Goal: Transaction & Acquisition: Register for event/course

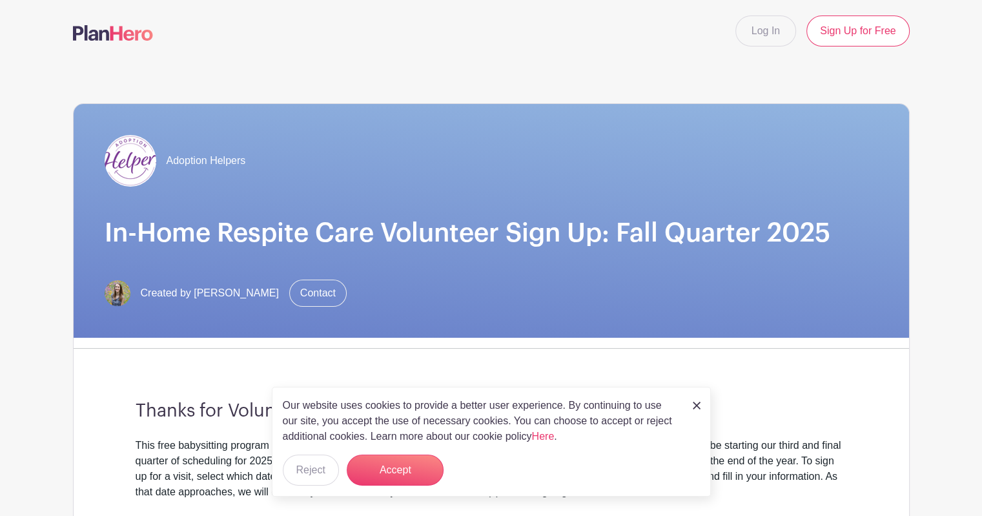
click at [387, 485] on div "Our website uses cookies to provide a better user experience. By continuing to …" at bounding box center [491, 442] width 439 height 110
click at [397, 461] on button "Accept" at bounding box center [395, 469] width 97 height 31
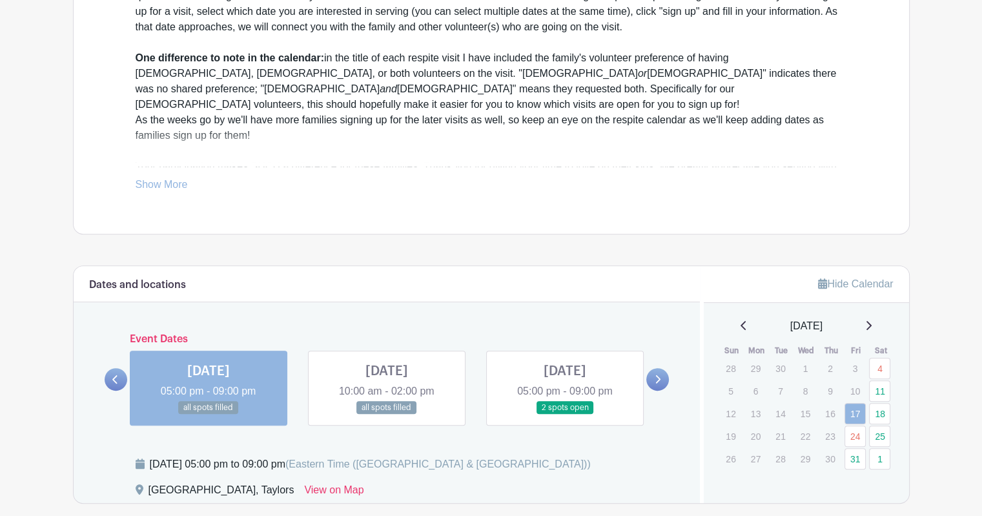
scroll to position [466, 0]
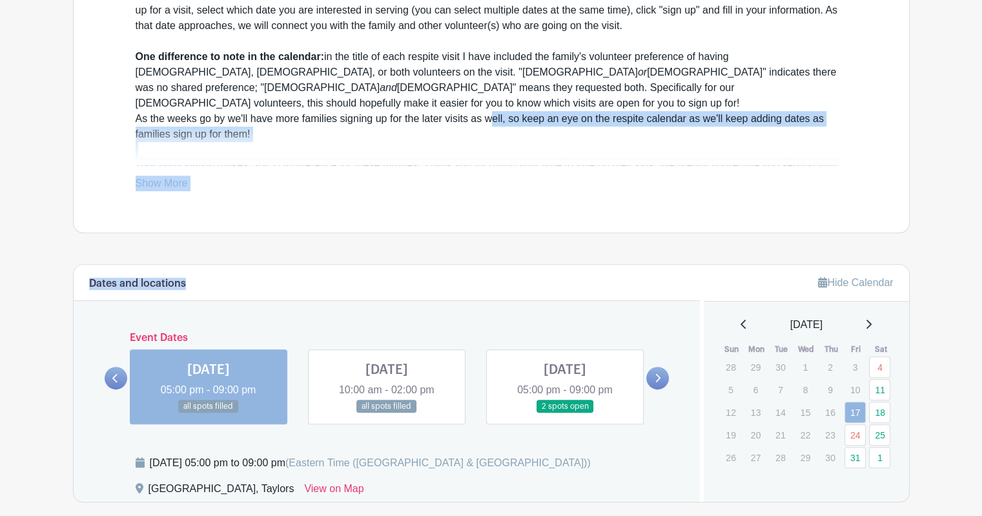
drag, startPoint x: 535, startPoint y: 232, endPoint x: 489, endPoint y: 101, distance: 139.6
click at [489, 101] on div "Adoption Helpers In-Home Respite Care Volunteer Sign Up: Fall Quarter 2025 Crea…" at bounding box center [491, 217] width 836 height 1242
click at [489, 103] on div "This free babysitting program is to support [PERSON_NAME], adoptive, and kinshi…" at bounding box center [491, 80] width 711 height 217
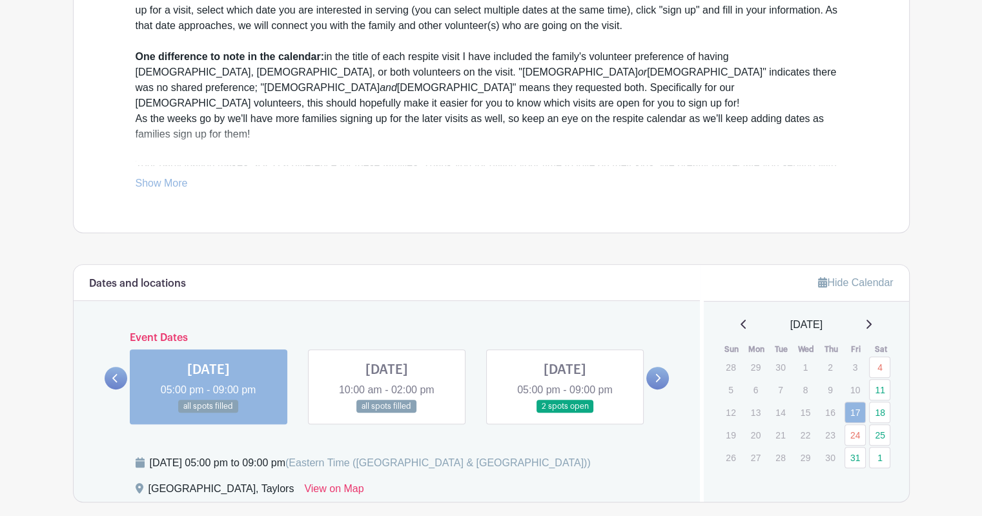
click at [565, 413] on link at bounding box center [565, 413] width 0 height 0
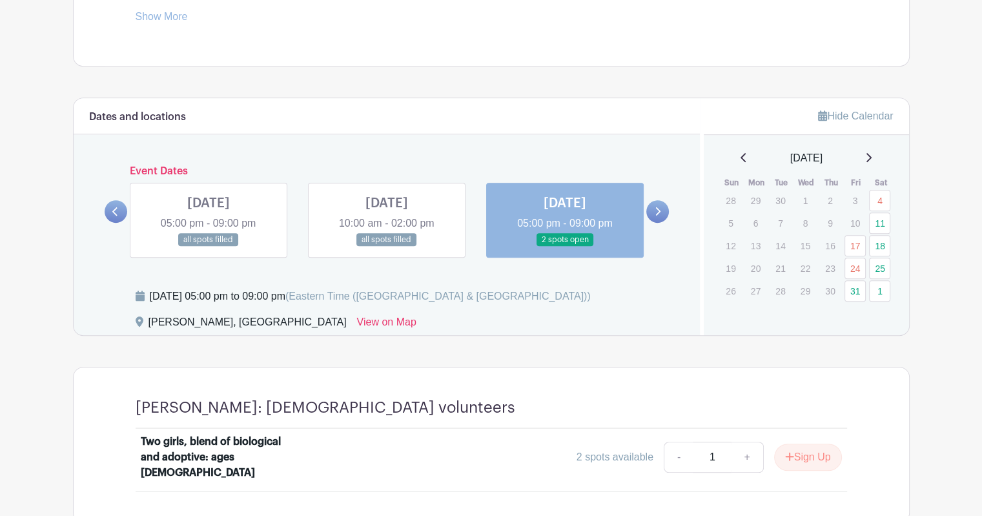
scroll to position [629, 0]
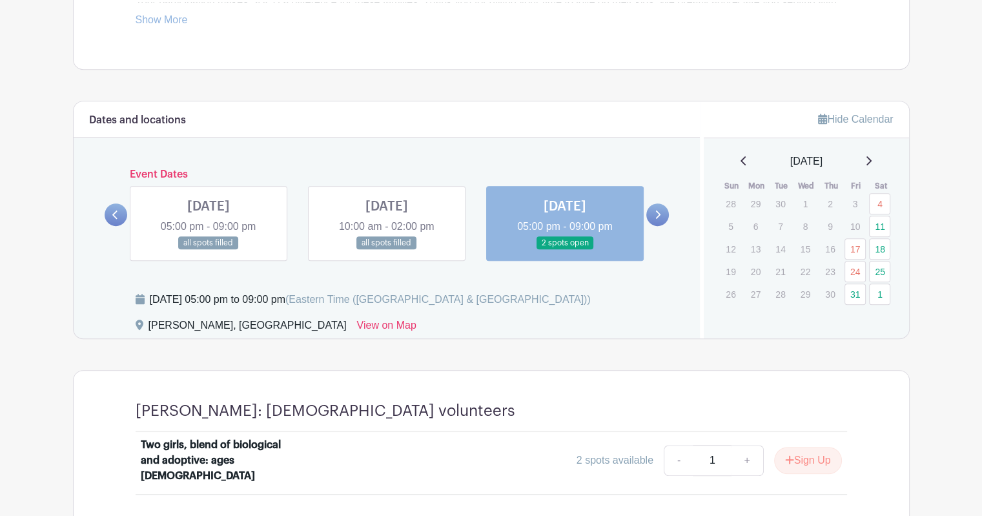
click at [387, 250] on link at bounding box center [387, 250] width 0 height 0
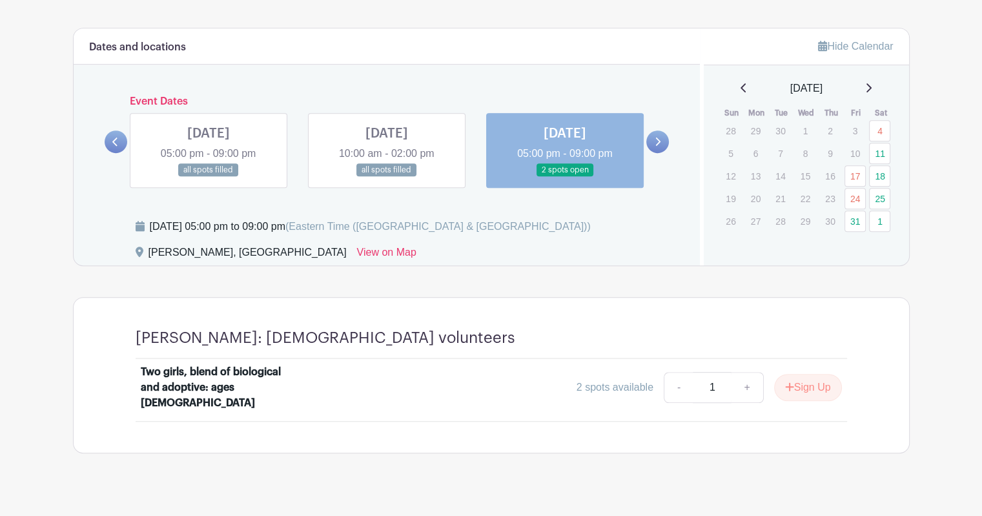
click at [387, 177] on link at bounding box center [387, 177] width 0 height 0
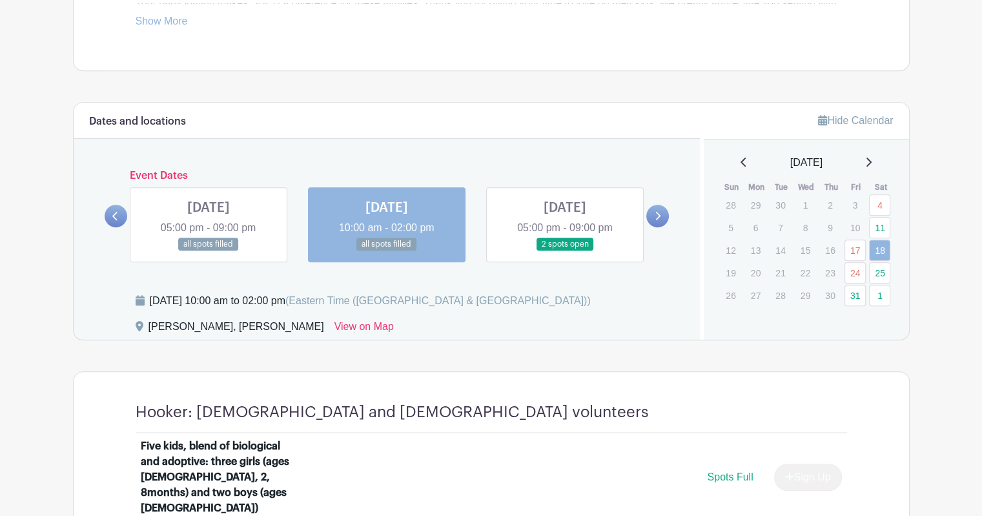
scroll to position [614, 0]
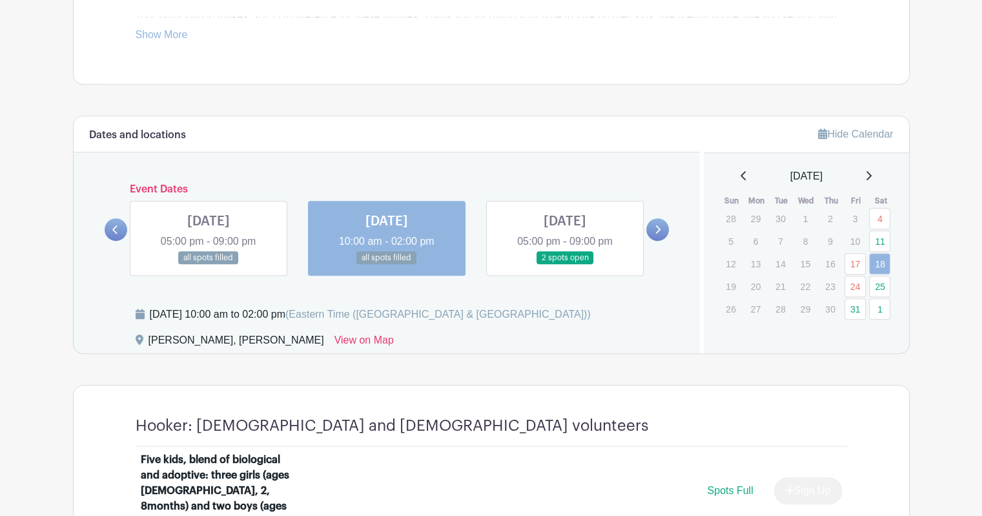
click at [662, 228] on link at bounding box center [657, 229] width 23 height 23
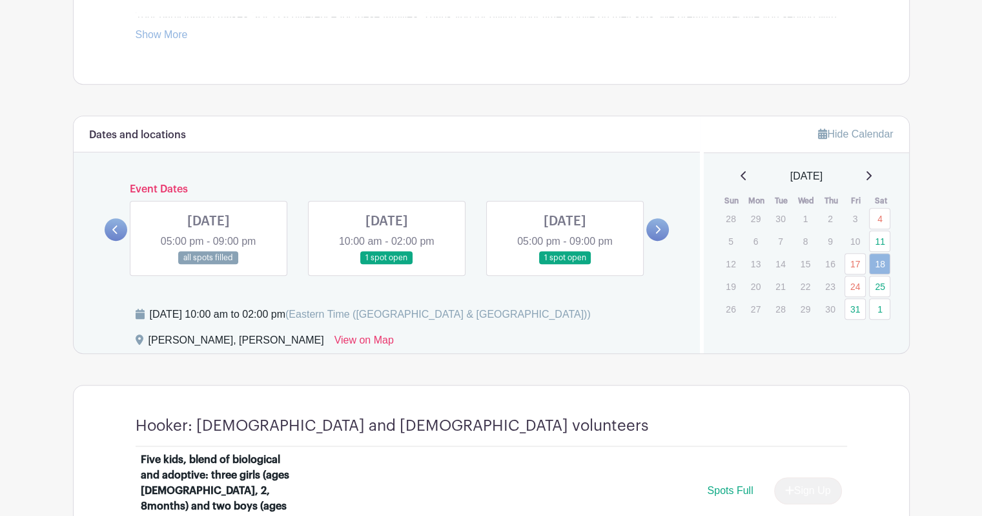
click at [387, 265] on link at bounding box center [387, 265] width 0 height 0
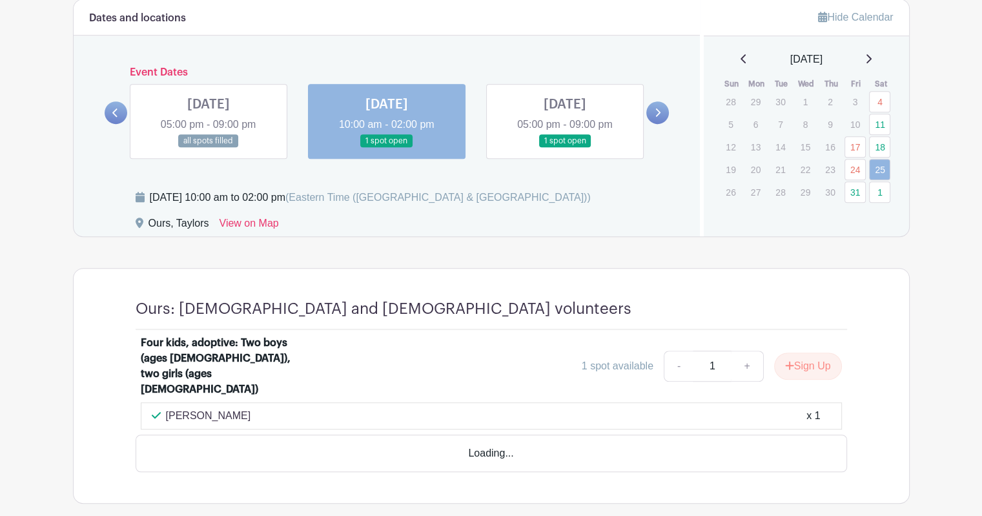
scroll to position [745, 0]
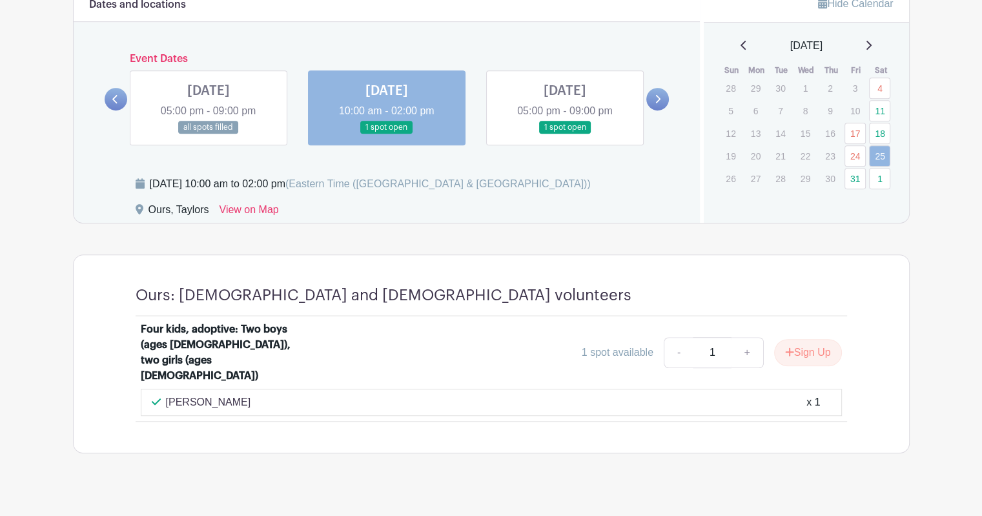
click at [565, 134] on link at bounding box center [565, 134] width 0 height 0
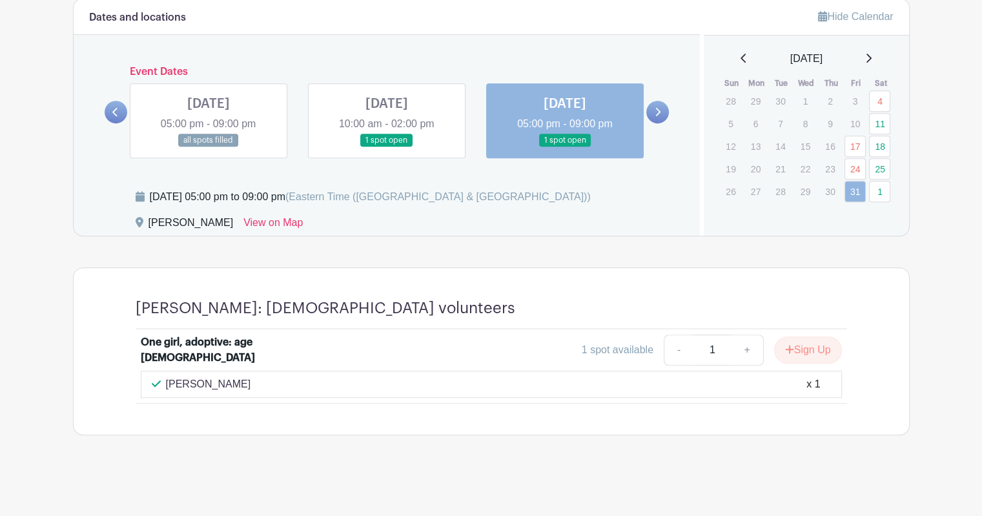
scroll to position [729, 0]
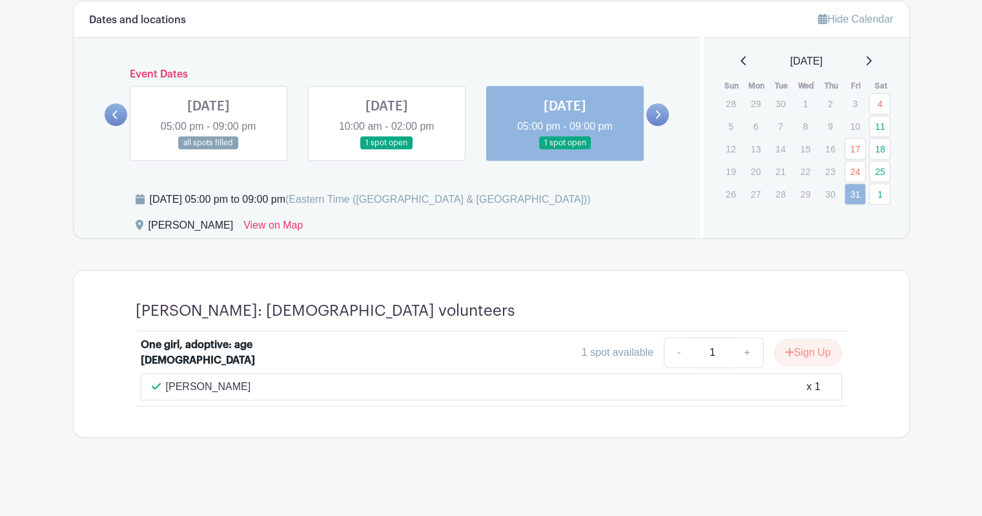
click at [666, 113] on link at bounding box center [657, 114] width 23 height 23
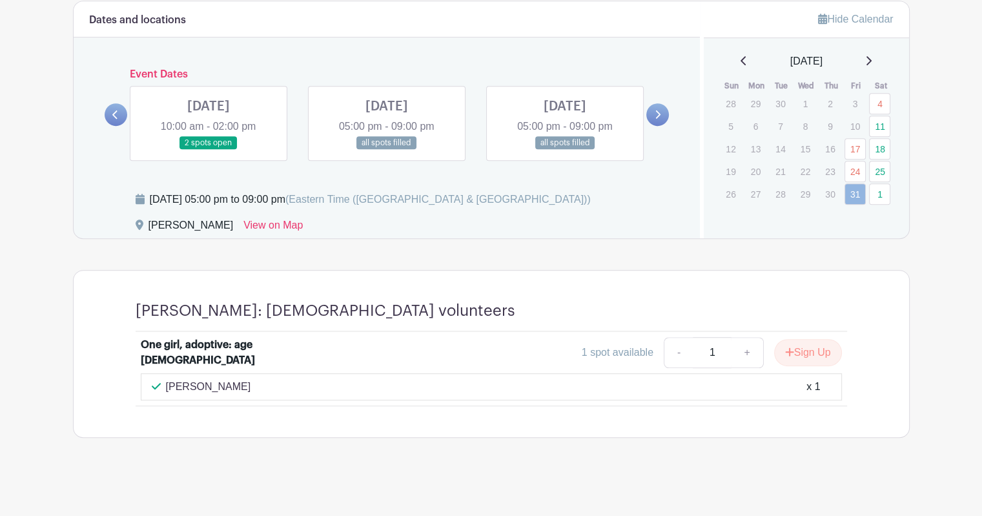
click at [208, 150] on link at bounding box center [208, 150] width 0 height 0
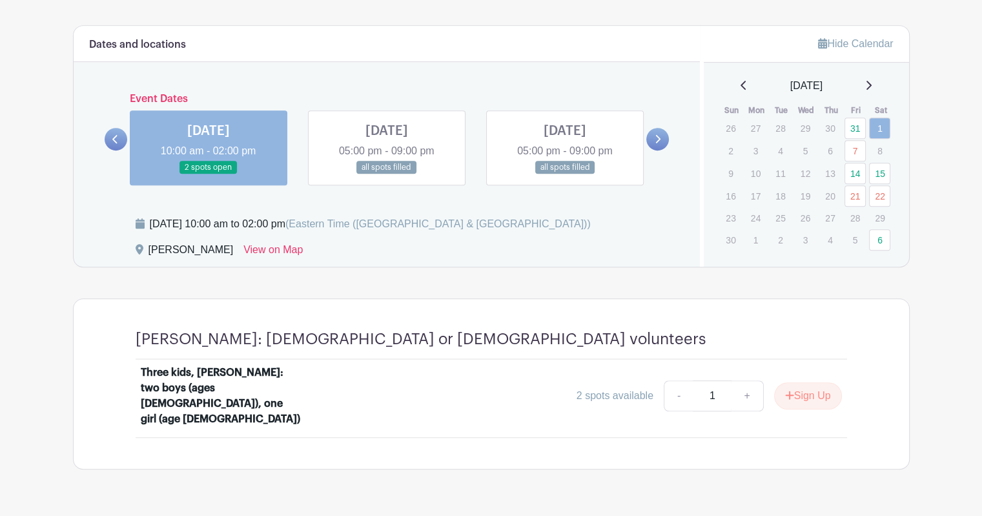
scroll to position [705, 0]
drag, startPoint x: 415, startPoint y: 443, endPoint x: 372, endPoint y: 319, distance: 131.0
drag, startPoint x: 372, startPoint y: 319, endPoint x: 343, endPoint y: 323, distance: 29.2
drag, startPoint x: 343, startPoint y: 323, endPoint x: 292, endPoint y: 330, distance: 51.6
click at [292, 330] on h4 "[PERSON_NAME]: [DEMOGRAPHIC_DATA] or [DEMOGRAPHIC_DATA] volunteers" at bounding box center [421, 339] width 571 height 19
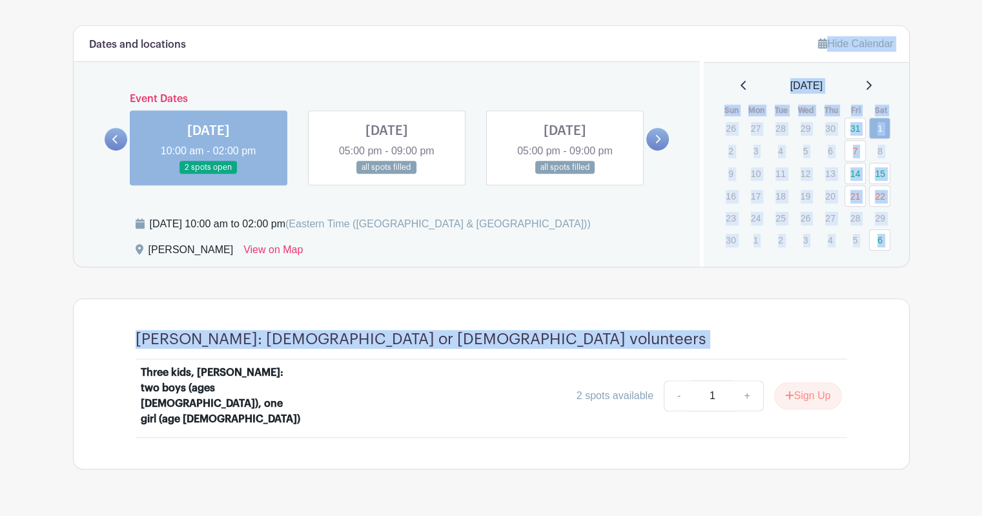
drag, startPoint x: 439, startPoint y: 349, endPoint x: 383, endPoint y: 263, distance: 102.6
click at [383, 263] on turbo-frame "Dates and locations Event Dates [DATE] 10:00 am - 02:00 pm all spots filled [DA…" at bounding box center [491, 247] width 836 height 445
click at [382, 263] on div "Dates and locations Event Dates [DATE] 10:00 am - 02:00 pm all spots filled [DA…" at bounding box center [387, 146] width 627 height 241
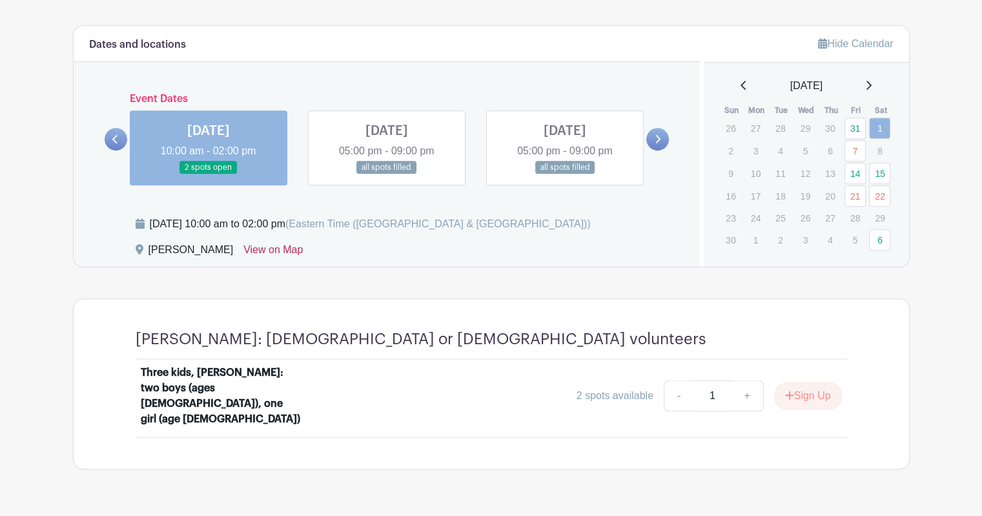
click at [262, 252] on link "View on Map" at bounding box center [272, 252] width 59 height 21
click at [657, 139] on icon at bounding box center [658, 139] width 5 height 8
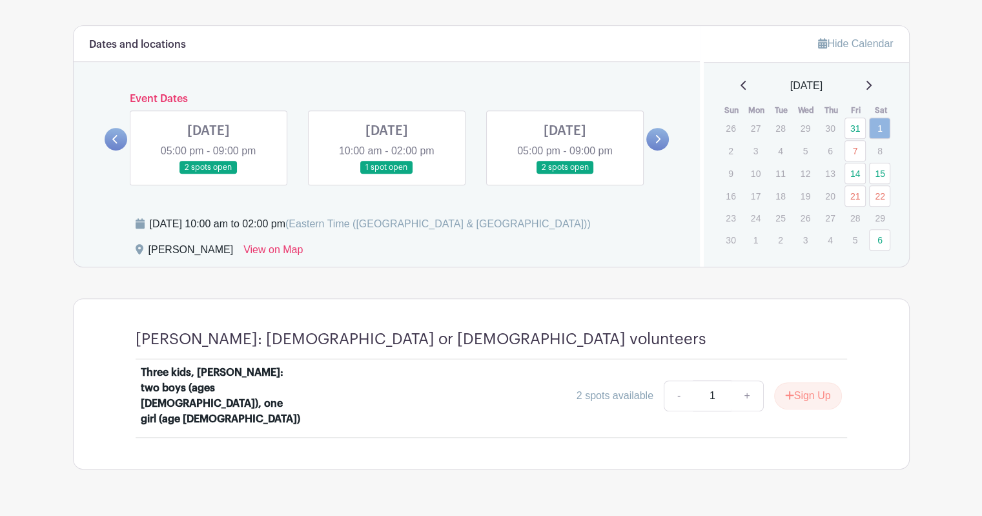
click at [208, 174] on link at bounding box center [208, 174] width 0 height 0
click at [857, 172] on link "14" at bounding box center [854, 173] width 21 height 21
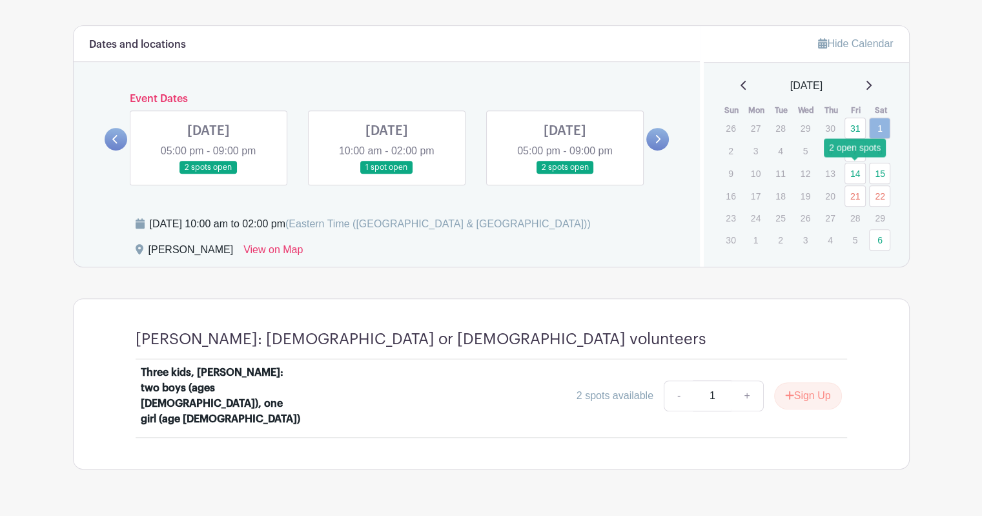
click at [855, 172] on link "14" at bounding box center [854, 173] width 21 height 21
click at [883, 172] on link "15" at bounding box center [879, 173] width 21 height 21
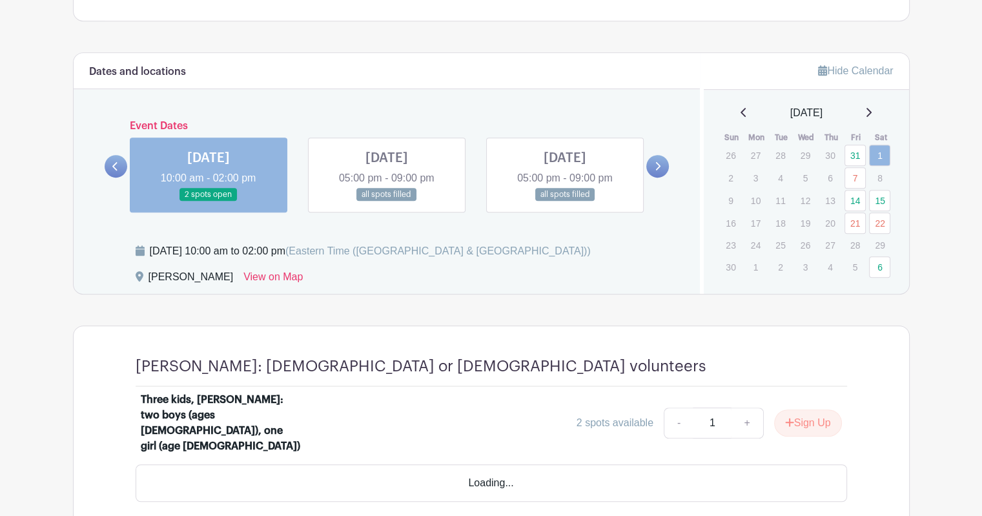
scroll to position [705, 0]
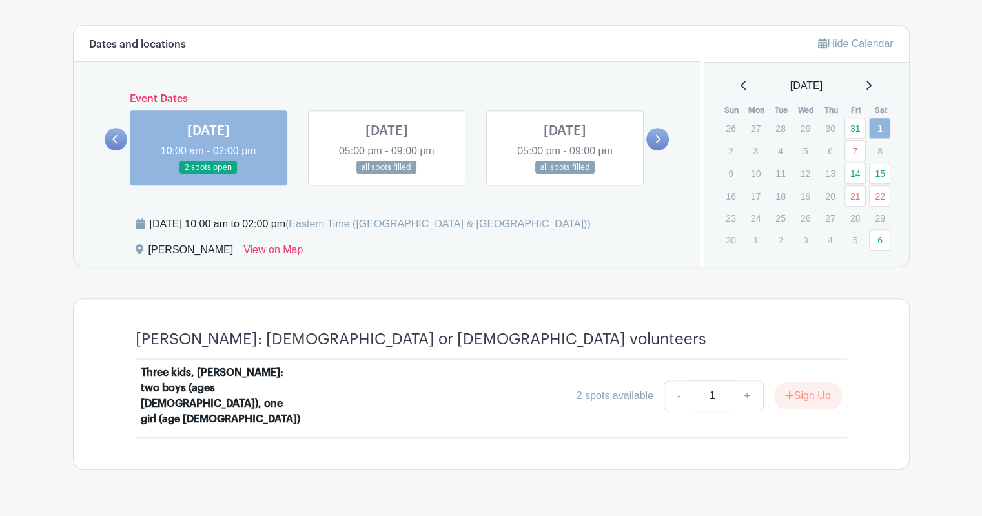
click at [661, 145] on link at bounding box center [657, 139] width 23 height 23
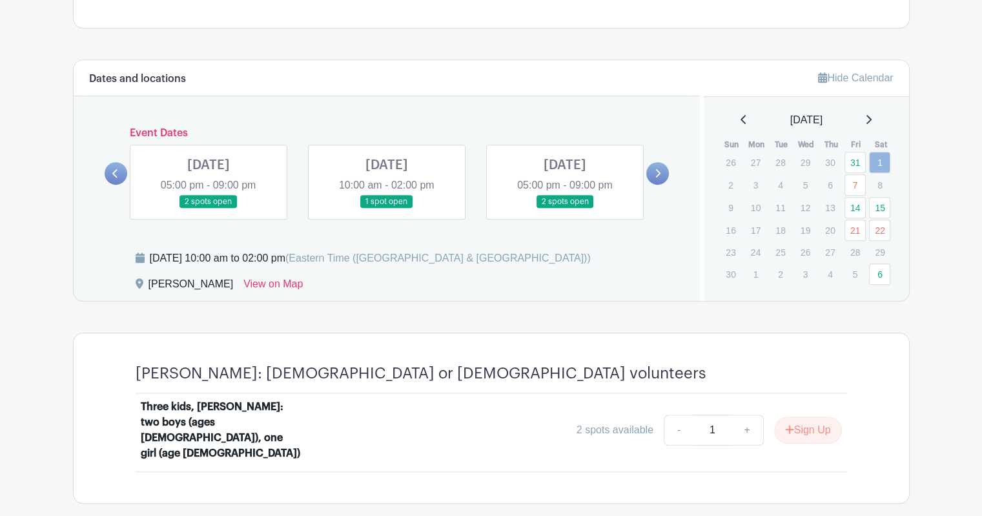
scroll to position [674, 0]
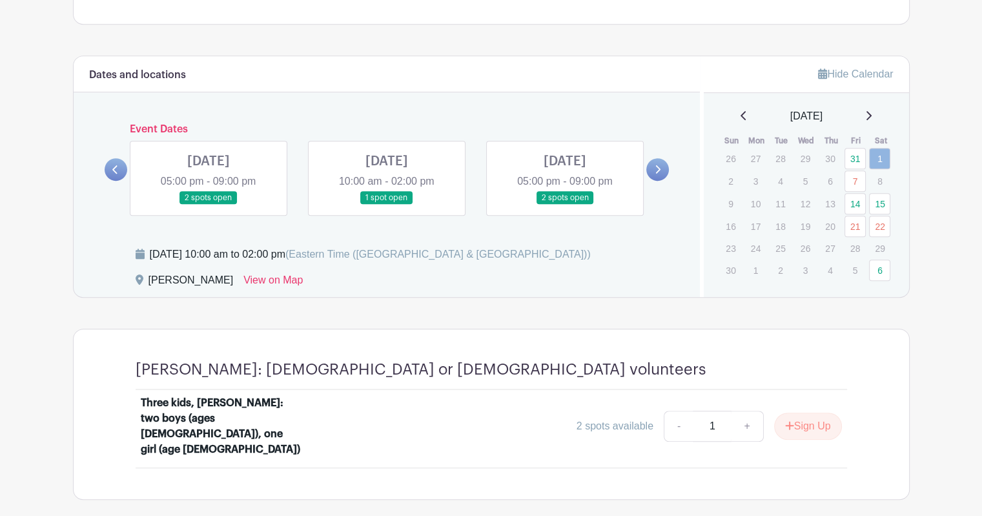
click at [387, 205] on link at bounding box center [387, 205] width 0 height 0
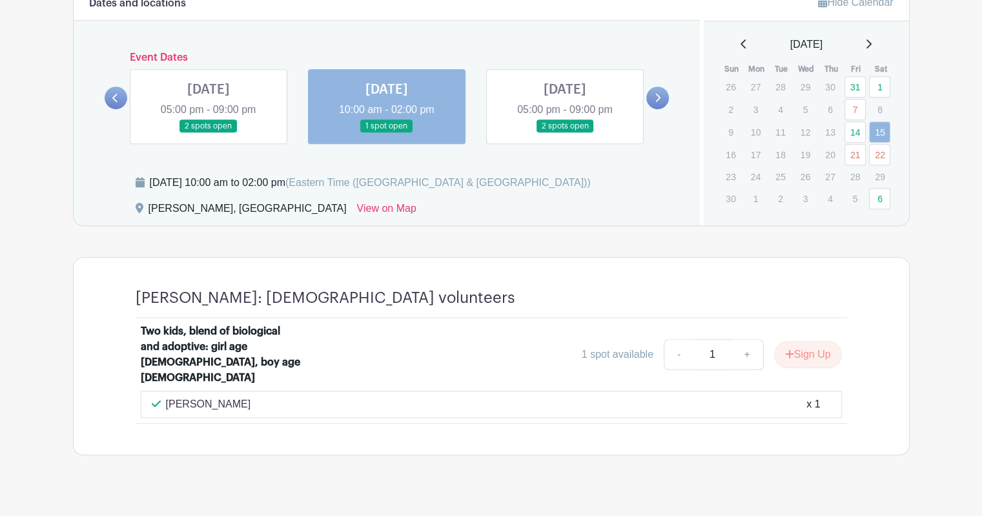
scroll to position [747, 0]
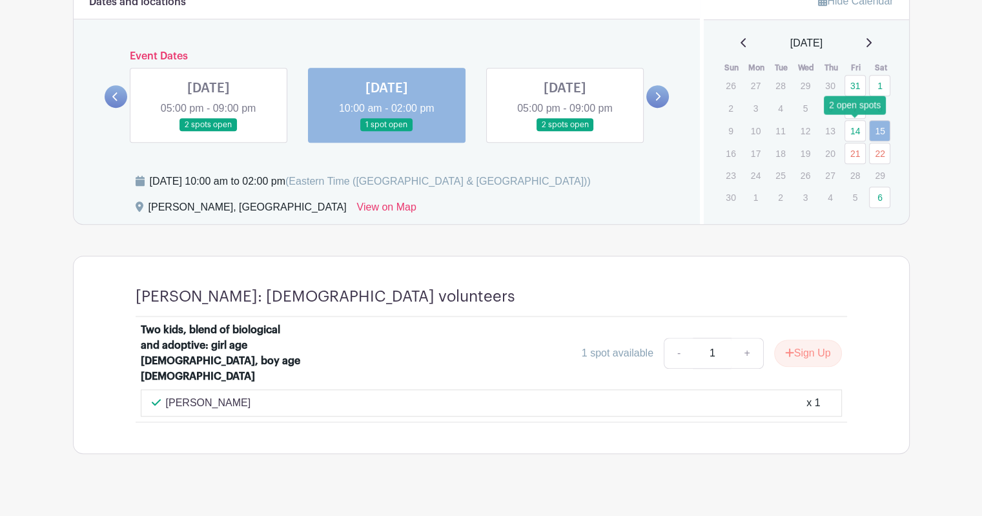
click at [855, 131] on link "14" at bounding box center [854, 130] width 21 height 21
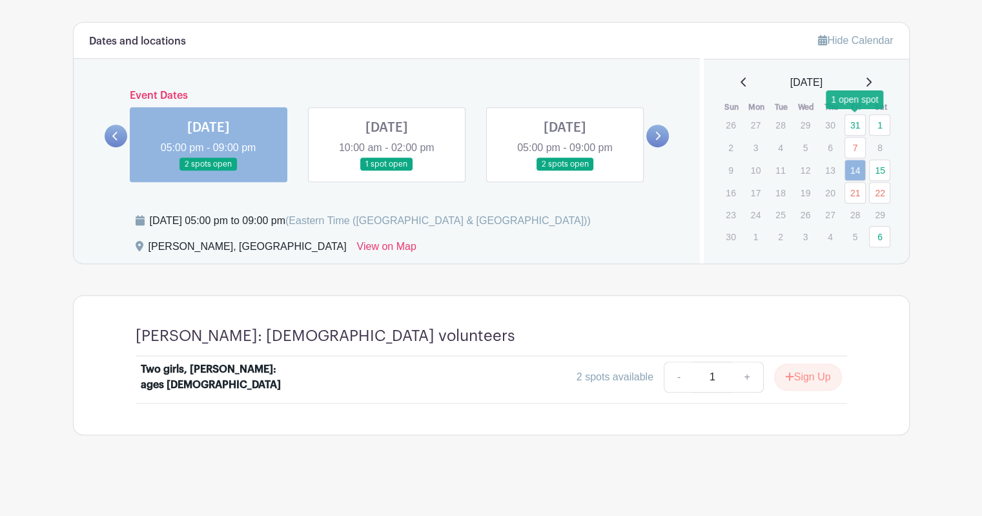
scroll to position [705, 0]
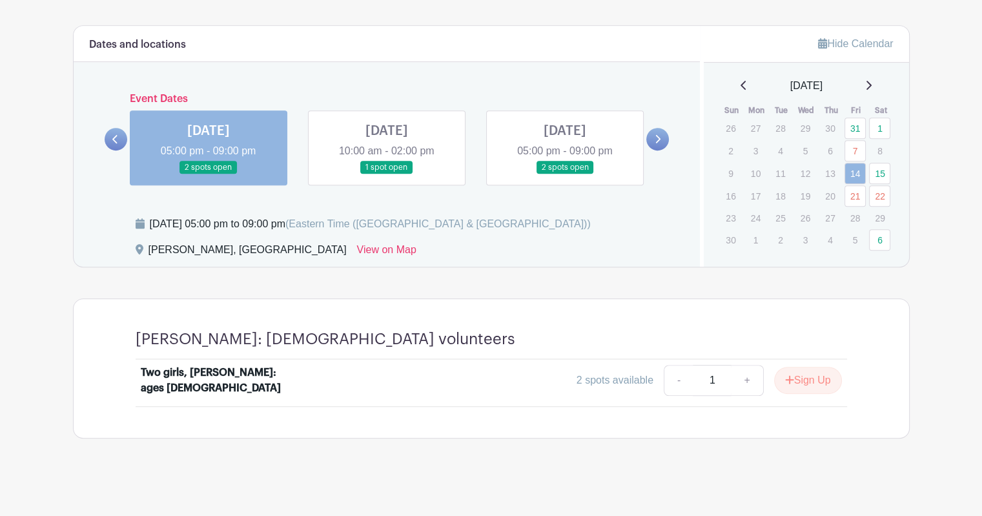
click at [120, 141] on link at bounding box center [116, 139] width 23 height 23
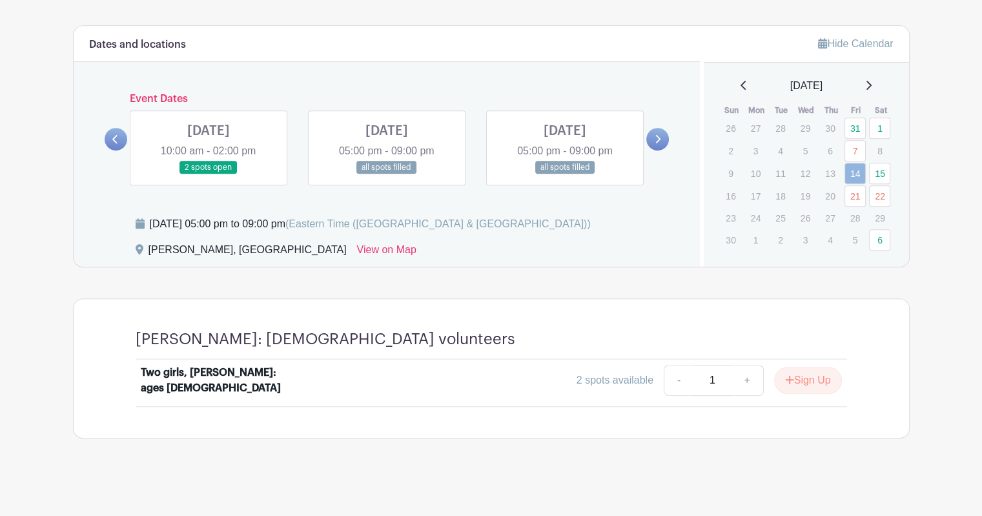
click at [120, 141] on link at bounding box center [116, 139] width 23 height 23
click at [196, 143] on div "FRI Oct 24, 2025 05:00 pm - 09:00 pm all spots filled SAT Oct 25, 2025 10:00 am…" at bounding box center [386, 142] width 535 height 85
click at [565, 174] on link at bounding box center [565, 174] width 0 height 0
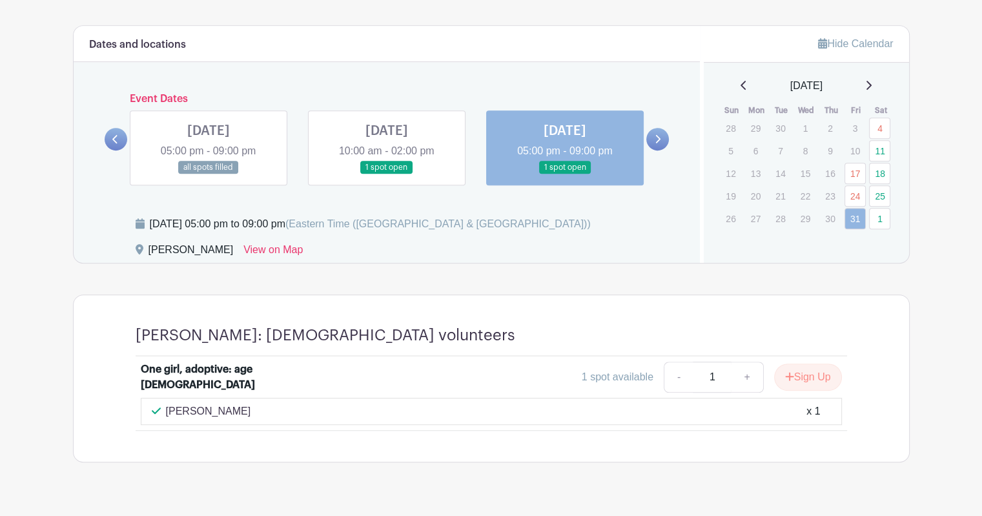
click at [658, 134] on icon at bounding box center [657, 139] width 6 height 10
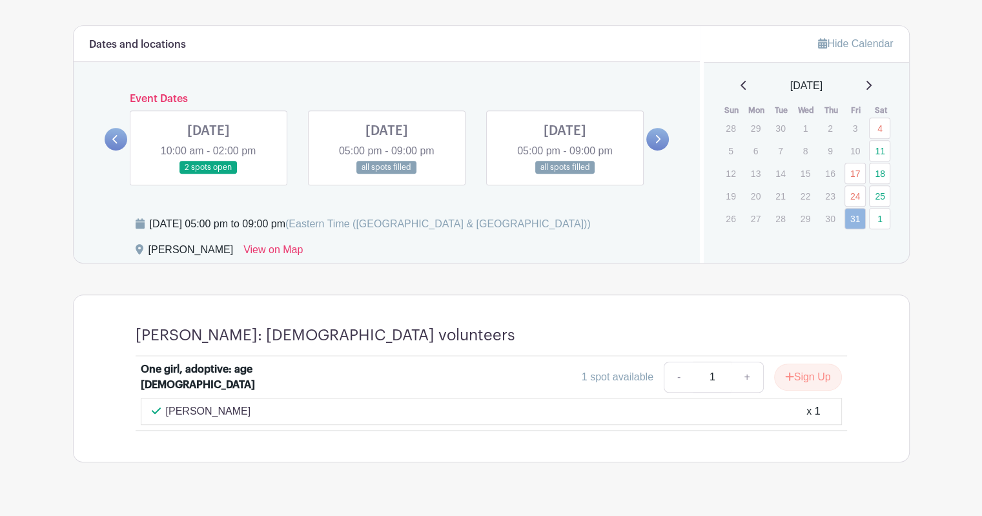
click at [208, 174] on link at bounding box center [208, 174] width 0 height 0
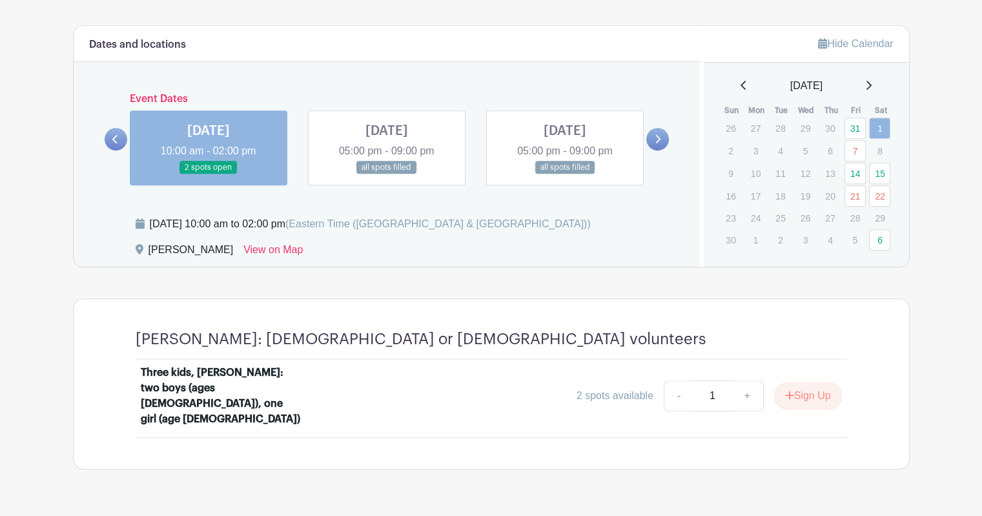
click at [658, 138] on icon at bounding box center [658, 139] width 5 height 8
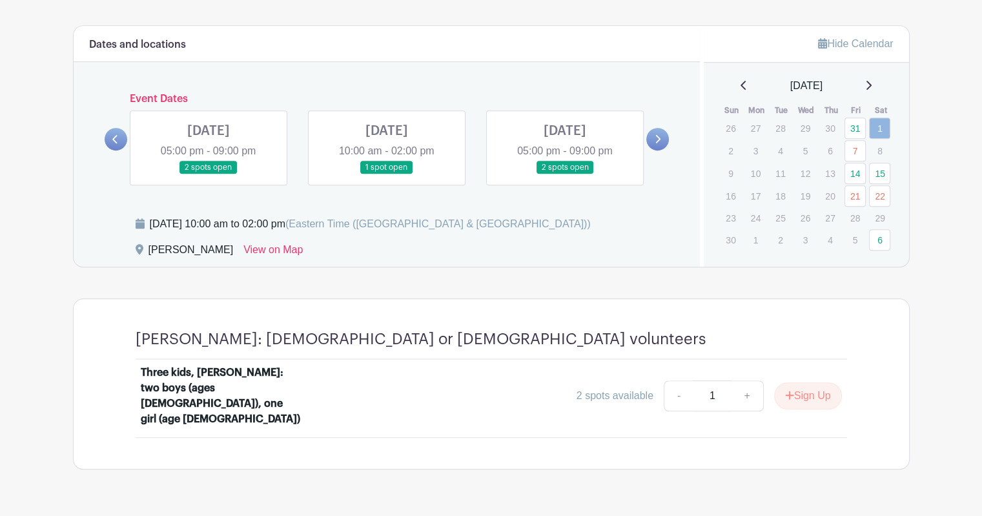
click at [208, 174] on link at bounding box center [208, 174] width 0 height 0
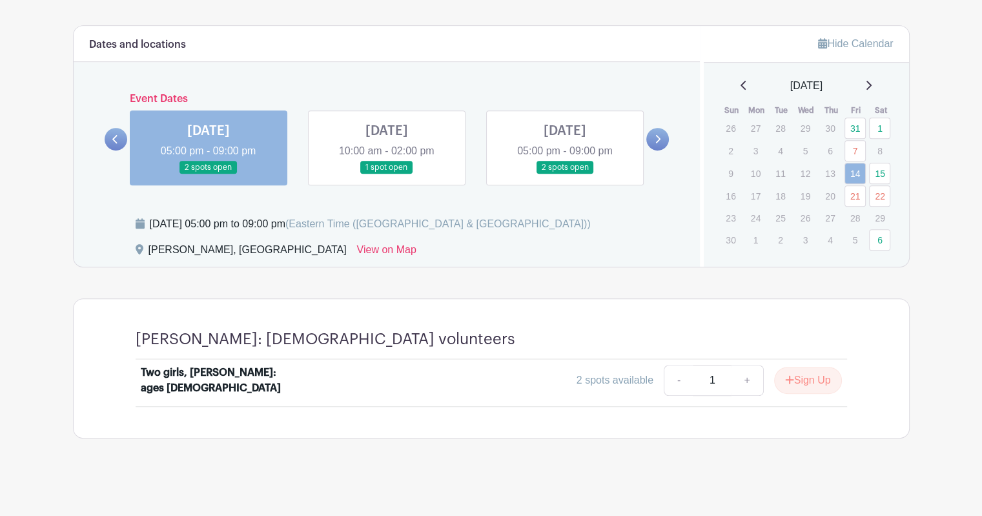
click at [387, 174] on link at bounding box center [387, 174] width 0 height 0
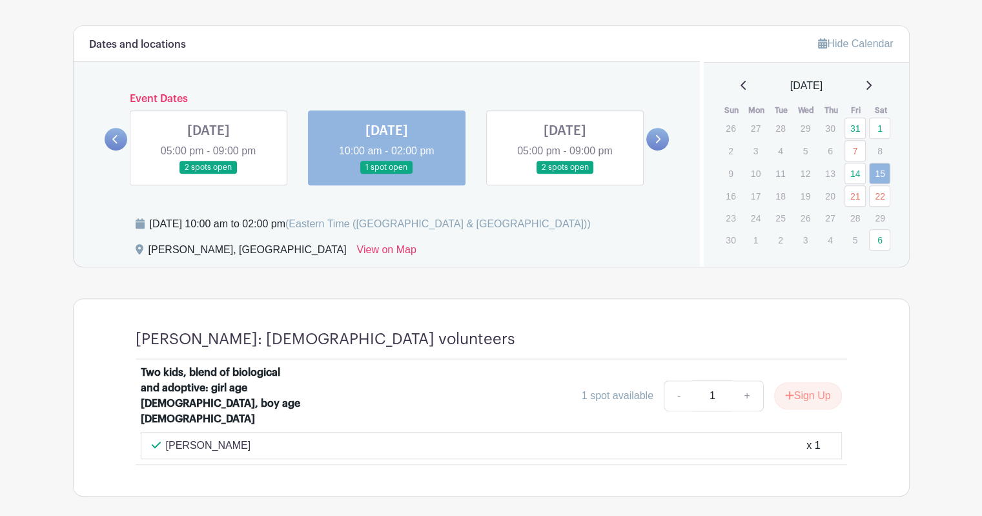
click at [565, 174] on link at bounding box center [565, 174] width 0 height 0
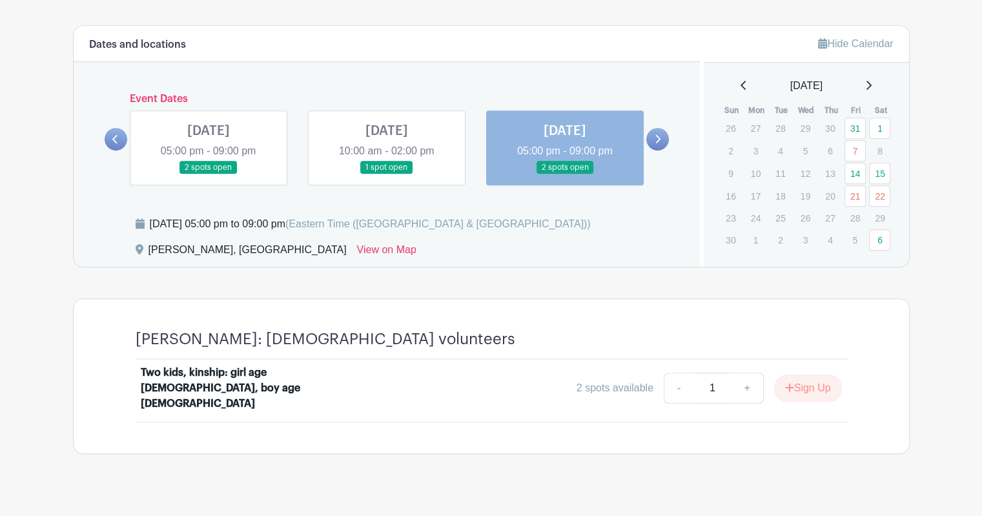
click at [659, 141] on icon at bounding box center [657, 139] width 6 height 10
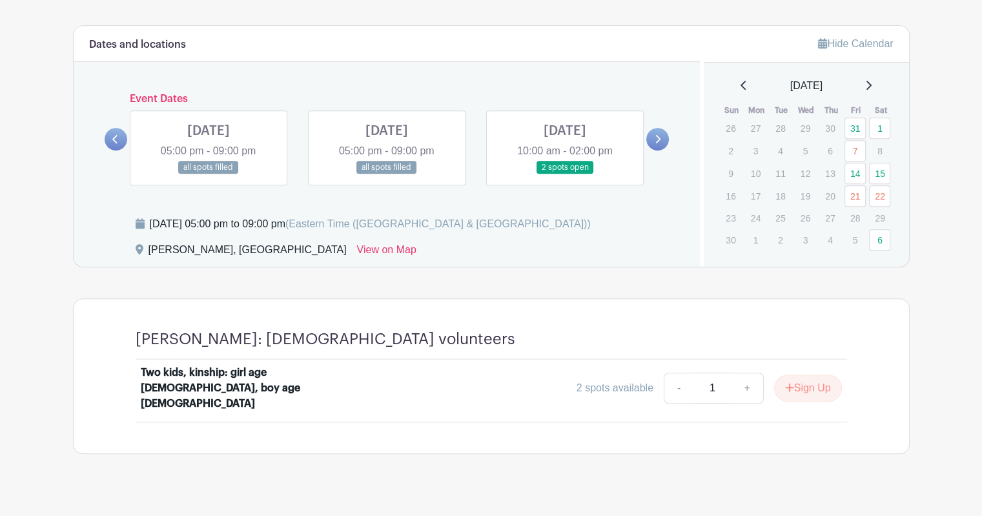
click at [112, 139] on icon at bounding box center [115, 139] width 6 height 10
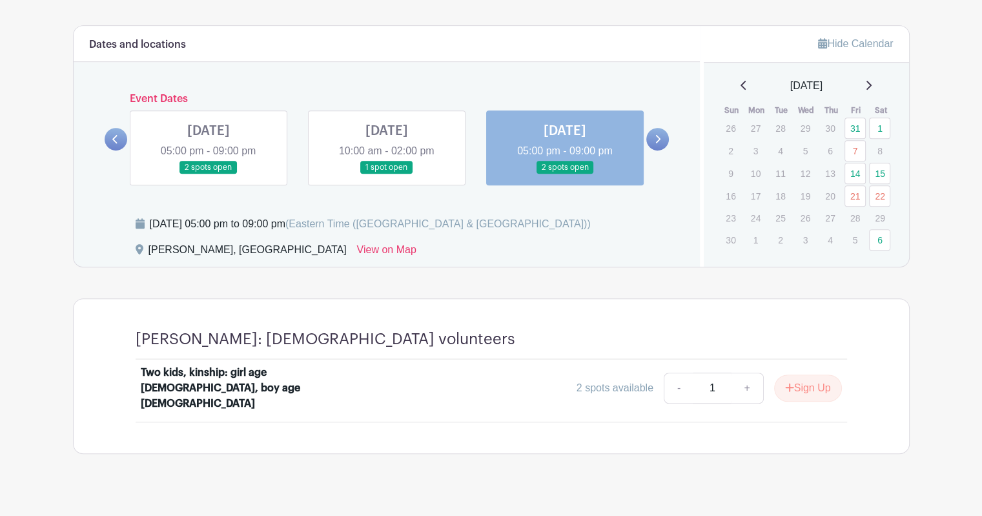
click at [112, 139] on icon at bounding box center [115, 139] width 6 height 10
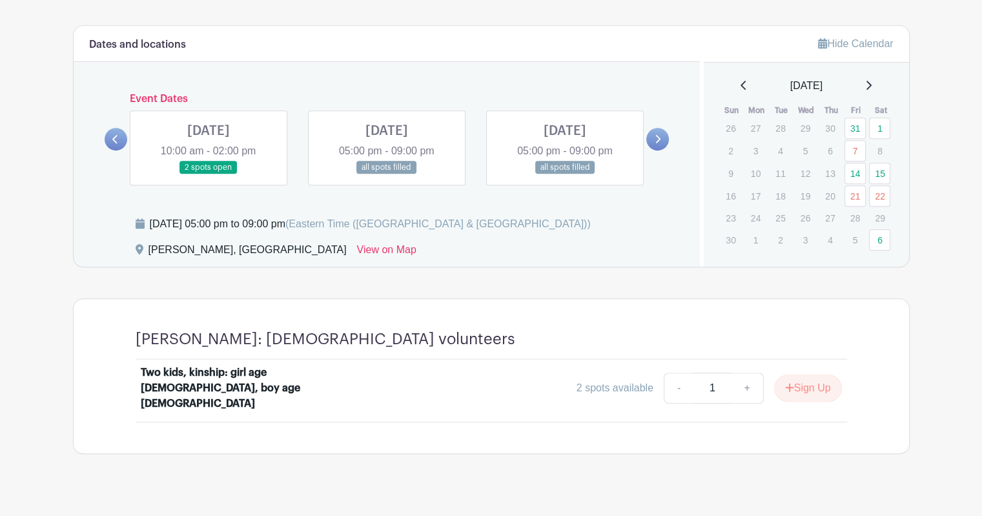
click at [208, 174] on link at bounding box center [208, 174] width 0 height 0
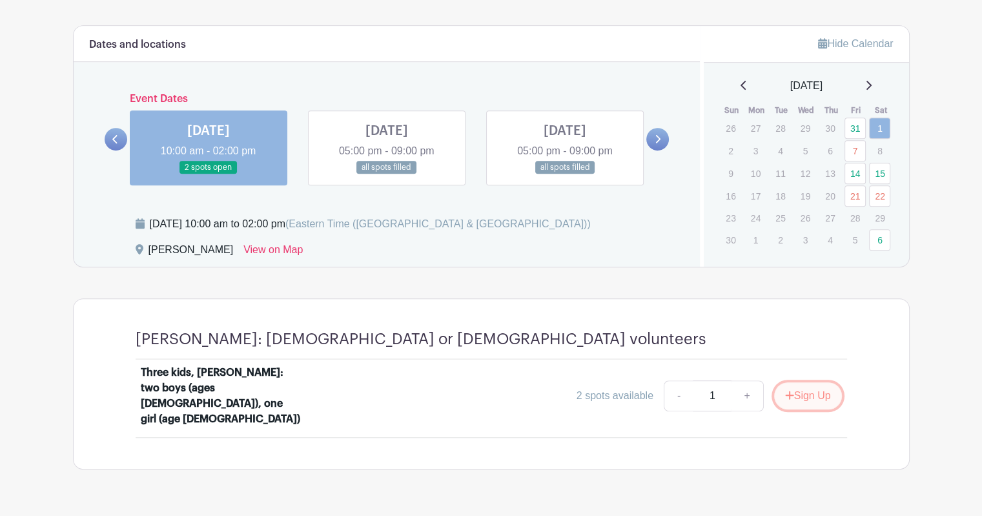
click at [802, 382] on button "Sign Up" at bounding box center [808, 395] width 68 height 27
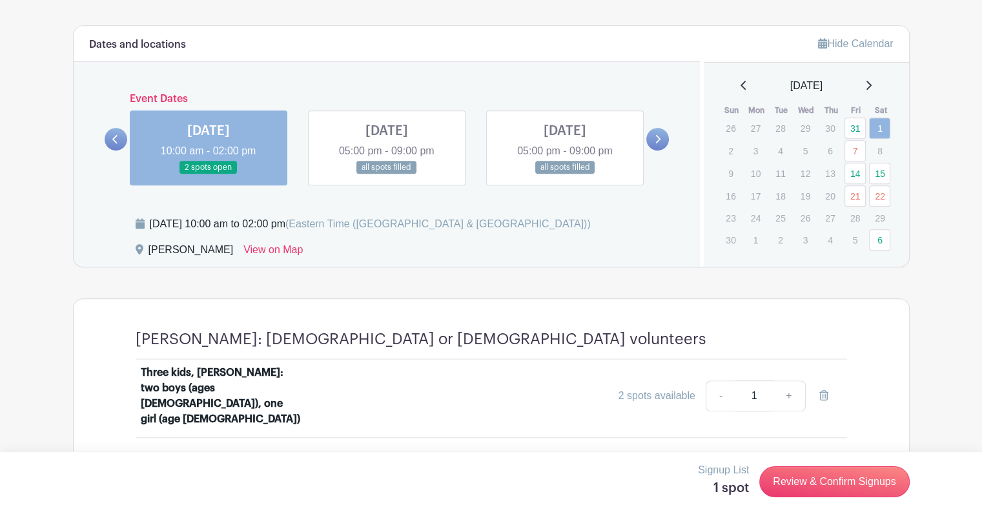
scroll to position [705, 0]
click at [614, 299] on div "Simonian: Male or Female volunteers Three kids, foster: two boys (ages 11 and 6…" at bounding box center [491, 384] width 773 height 170
click at [810, 477] on link "Review & Confirm Signups" at bounding box center [834, 481] width 150 height 31
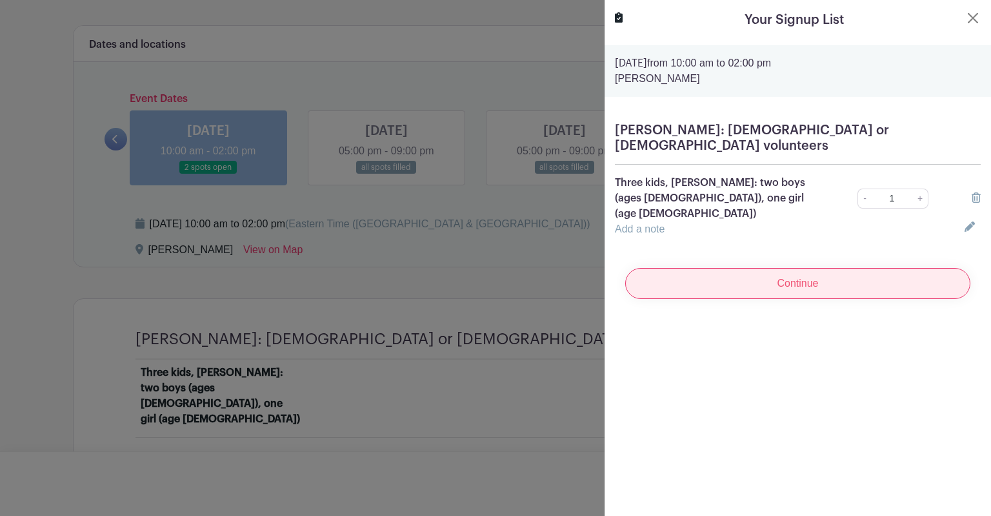
click at [842, 268] on input "Continue" at bounding box center [797, 283] width 345 height 31
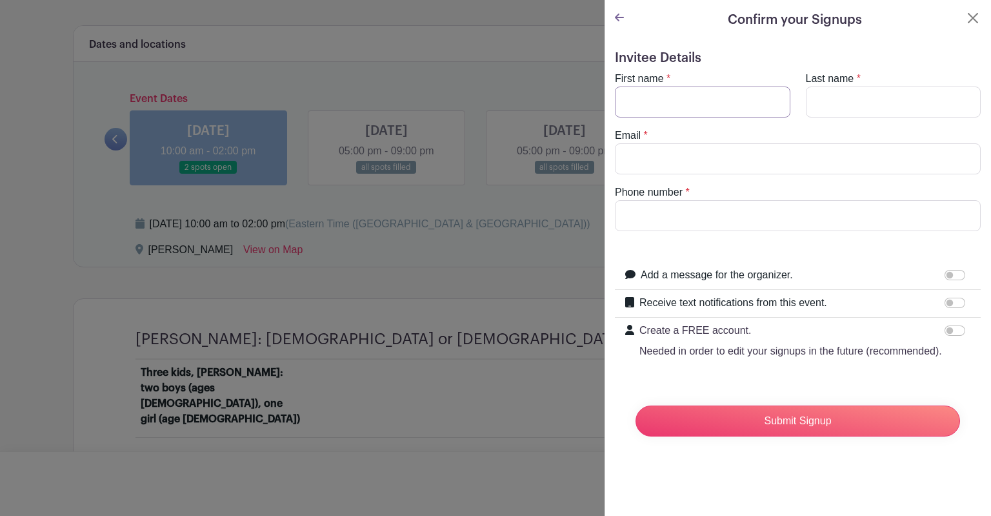
click at [749, 99] on input "First name" at bounding box center [703, 101] width 176 height 31
type input "Josh"
click at [935, 103] on input "Last name" at bounding box center [894, 101] width 176 height 31
type input "Upshaw"
click at [777, 157] on input "Email" at bounding box center [798, 158] width 366 height 31
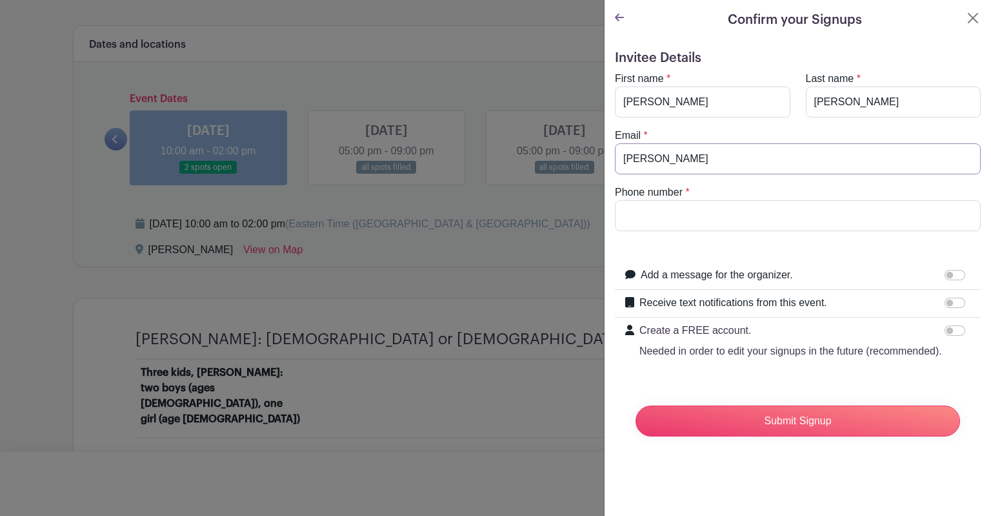
click at [698, 157] on input "upshaw" at bounding box center [798, 158] width 366 height 31
type input "upshawjosh4@gmail.com"
click at [663, 229] on input "Phone number" at bounding box center [798, 215] width 366 height 31
type input "7857063712"
click at [834, 195] on div "Phone number * 7857063712" at bounding box center [797, 208] width 381 height 46
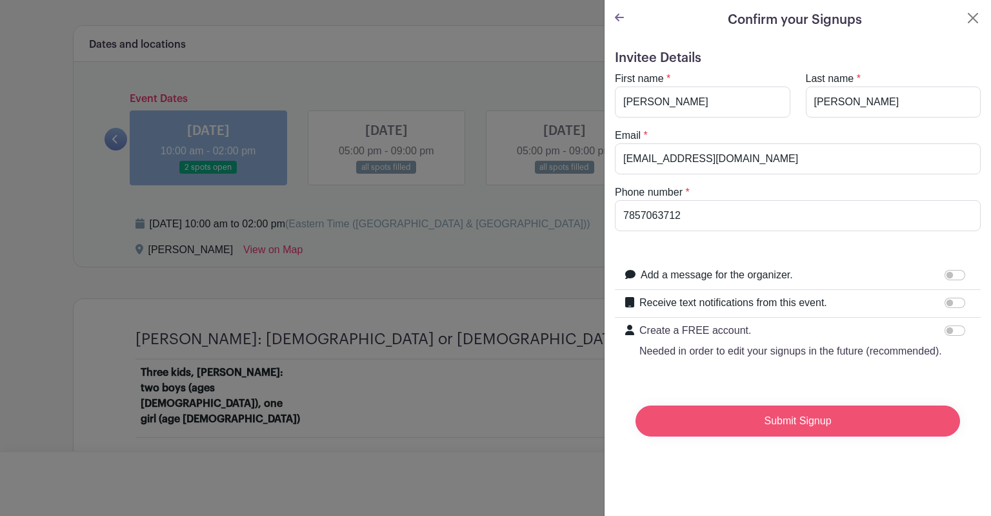
click at [810, 432] on input "Submit Signup" at bounding box center [798, 420] width 325 height 31
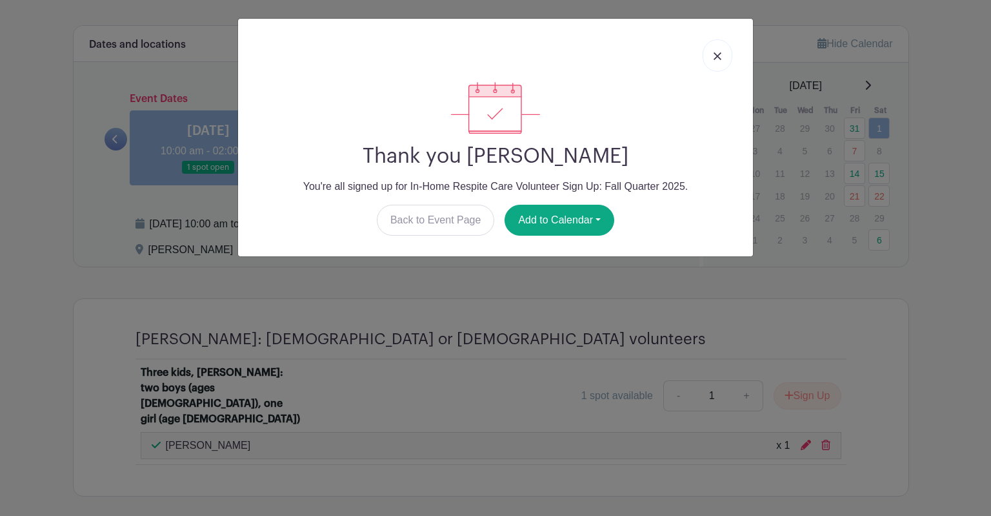
click at [723, 58] on link at bounding box center [718, 55] width 30 height 32
